Goal: Check status

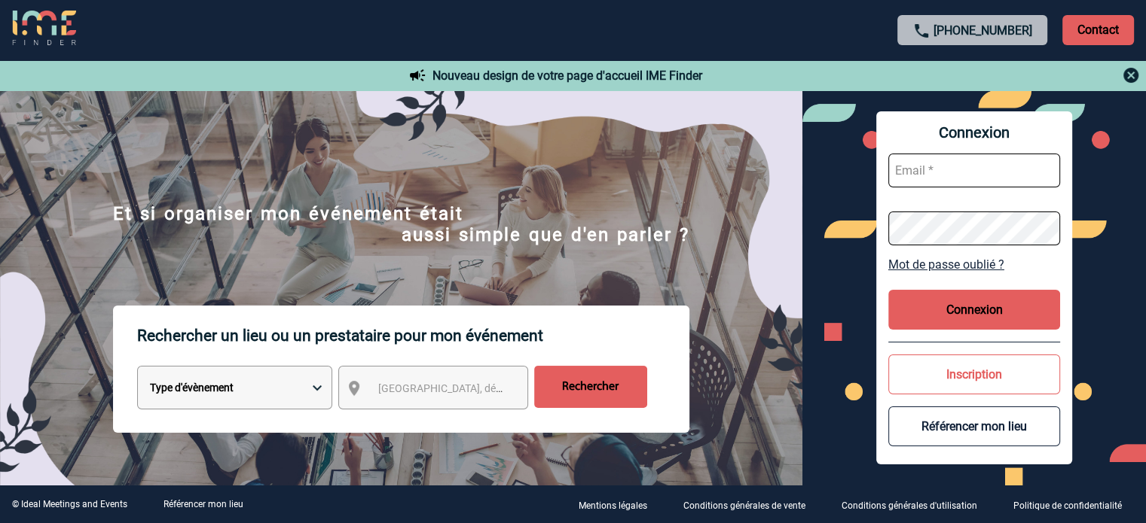
type input "jjandaux@ime-groupe.com"
click at [922, 307] on button "Connexion" at bounding box center [974, 310] width 172 height 40
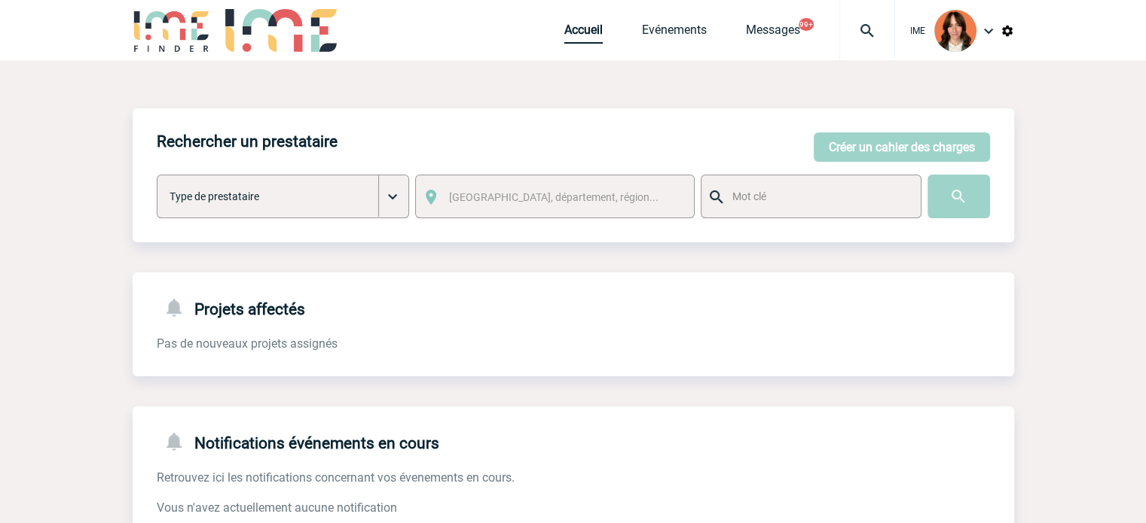
click at [573, 35] on link "Accueil" at bounding box center [583, 33] width 38 height 21
click at [856, 33] on img at bounding box center [867, 31] width 54 height 18
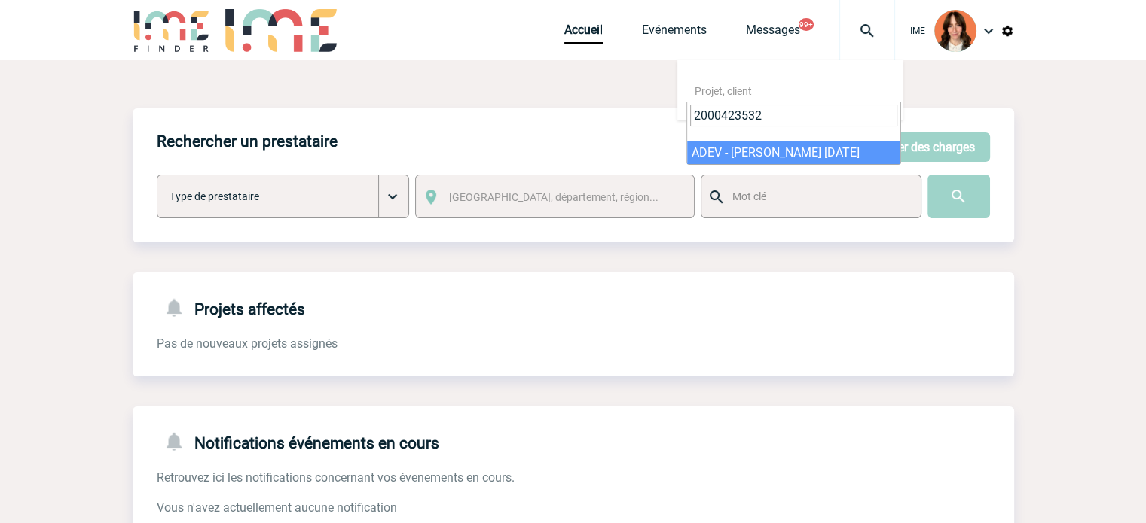
type input "2000423532"
select select "23033"
